Goal: Transaction & Acquisition: Purchase product/service

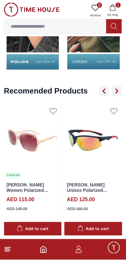
scroll to position [718, 0]
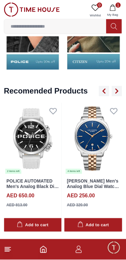
click at [77, 175] on img at bounding box center [94, 139] width 58 height 72
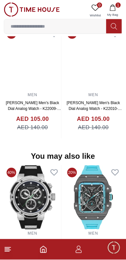
scroll to position [559, 0]
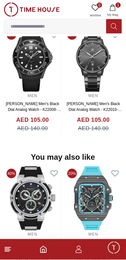
click at [75, 92] on img at bounding box center [94, 60] width 58 height 64
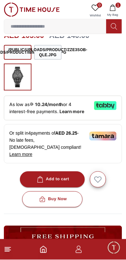
scroll to position [177, 0]
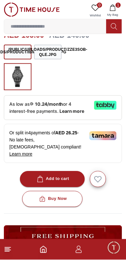
click at [67, 183] on div "Add to cart" at bounding box center [53, 179] width 34 height 7
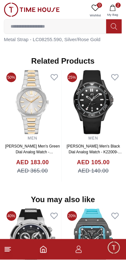
scroll to position [492, 0]
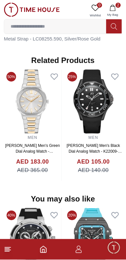
click at [81, 131] on img at bounding box center [94, 101] width 58 height 64
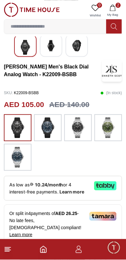
scroll to position [109, 0]
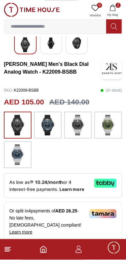
click at [79, 135] on img at bounding box center [78, 125] width 16 height 21
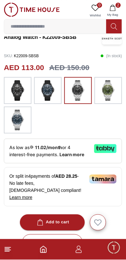
scroll to position [147, 0]
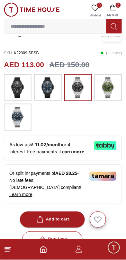
click at [18, 126] on img at bounding box center [18, 117] width 16 height 21
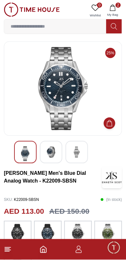
click at [55, 91] on img at bounding box center [62, 89] width 107 height 84
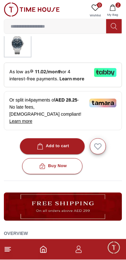
scroll to position [220, 0]
click at [64, 150] on div "Add to cart" at bounding box center [53, 146] width 34 height 7
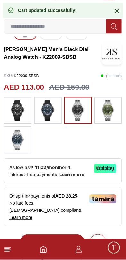
scroll to position [124, 0]
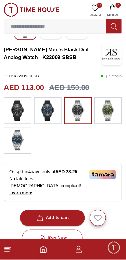
scroll to position [109, 0]
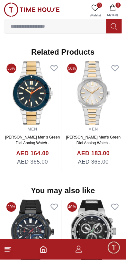
scroll to position [465, 0]
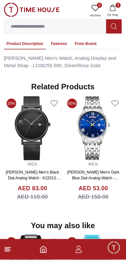
click at [71, 149] on img at bounding box center [94, 128] width 58 height 64
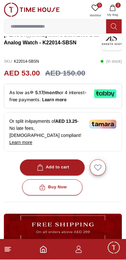
scroll to position [142, 0]
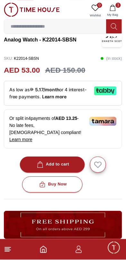
click at [62, 169] on div "Add to cart" at bounding box center [53, 164] width 34 height 7
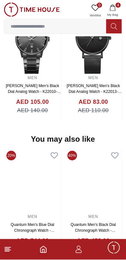
scroll to position [534, 0]
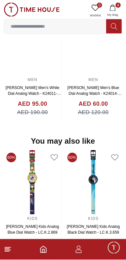
click at [70, 76] on img at bounding box center [94, 44] width 58 height 64
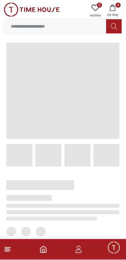
click at [78, 99] on span at bounding box center [62, 91] width 113 height 97
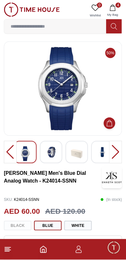
click at [53, 153] on img at bounding box center [51, 153] width 12 height 12
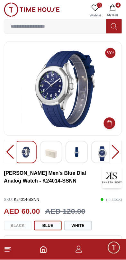
click at [25, 153] on img at bounding box center [26, 153] width 12 height 12
click at [105, 155] on img at bounding box center [103, 154] width 12 height 15
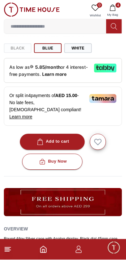
scroll to position [179, 0]
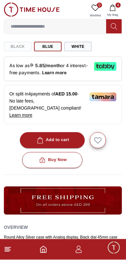
click at [69, 144] on div "Add to cart" at bounding box center [53, 140] width 34 height 7
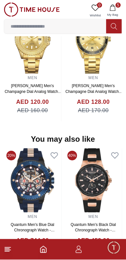
scroll to position [612, 0]
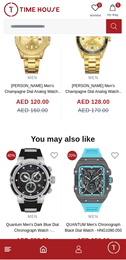
click at [55, 168] on img at bounding box center [33, 181] width 58 height 64
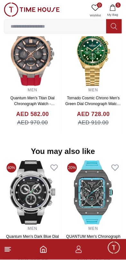
scroll to position [556, 0]
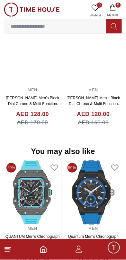
click at [78, 86] on img at bounding box center [94, 54] width 58 height 64
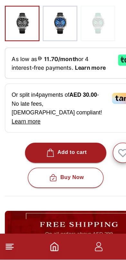
scroll to position [164, 0]
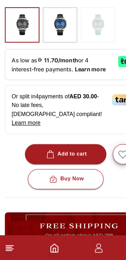
click at [59, 179] on div "Add to cart" at bounding box center [53, 174] width 34 height 7
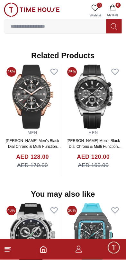
scroll to position [488, 0]
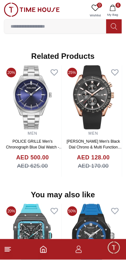
click at [69, 130] on img at bounding box center [94, 97] width 58 height 64
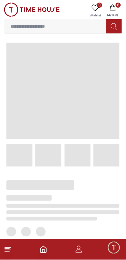
click at [80, 146] on span at bounding box center [78, 155] width 26 height 23
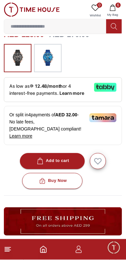
scroll to position [179, 0]
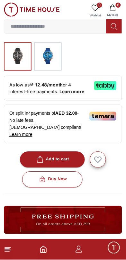
click at [51, 67] on img at bounding box center [48, 57] width 16 height 22
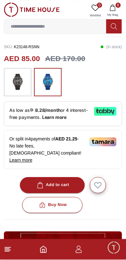
scroll to position [153, 0]
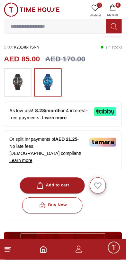
click at [67, 189] on div "Add to cart" at bounding box center [53, 185] width 34 height 7
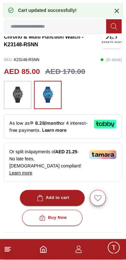
scroll to position [0, 0]
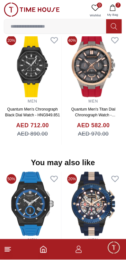
scroll to position [610, 0]
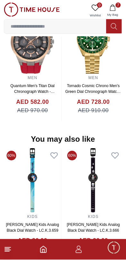
click at [115, 4] on button "7 My Bag" at bounding box center [113, 11] width 19 height 16
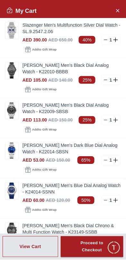
click at [114, 10] on button "Close Account" at bounding box center [118, 10] width 10 height 10
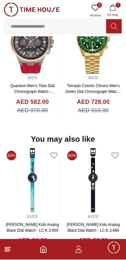
click at [113, 11] on icon "button" at bounding box center [112, 8] width 5 height 6
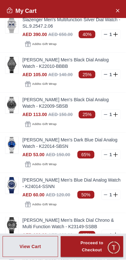
scroll to position [0, 0]
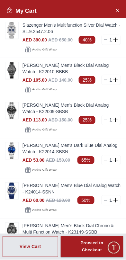
click at [105, 40] on line at bounding box center [106, 40] width 3 height 0
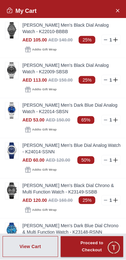
scroll to position [0, 0]
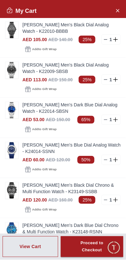
click at [8, 33] on img at bounding box center [11, 30] width 13 height 16
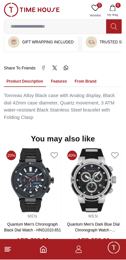
scroll to position [108, 0]
click at [117, 7] on button "6 My Bag" at bounding box center [113, 11] width 19 height 16
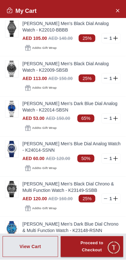
scroll to position [0, 0]
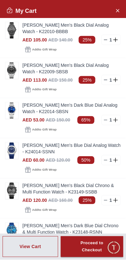
click at [106, 40] on line at bounding box center [106, 40] width 3 height 0
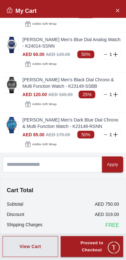
scroll to position [68, 0]
